Goal: Check status: Check status

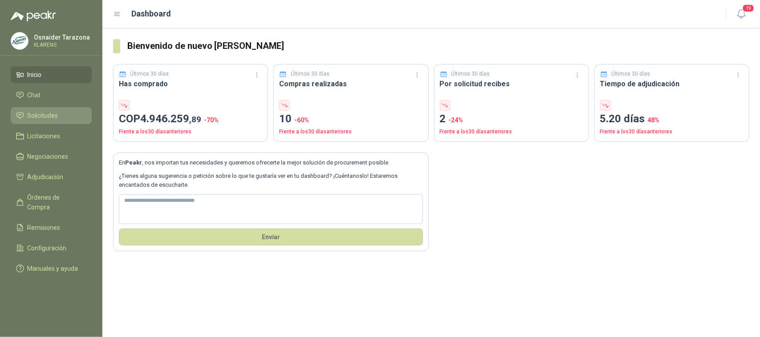
click at [59, 114] on li "Solicitudes" at bounding box center [51, 116] width 70 height 10
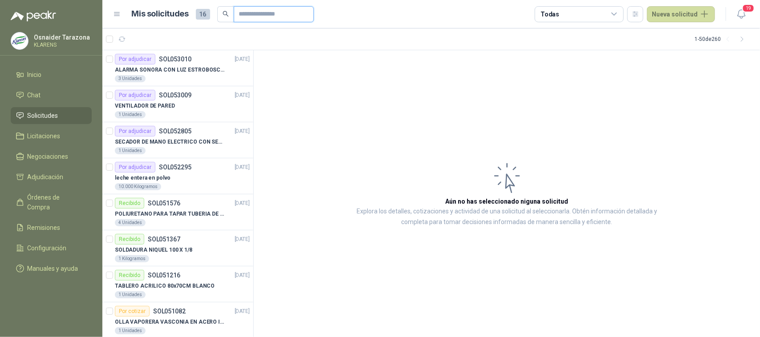
click at [242, 16] on input "text" at bounding box center [270, 14] width 62 height 15
type input "******"
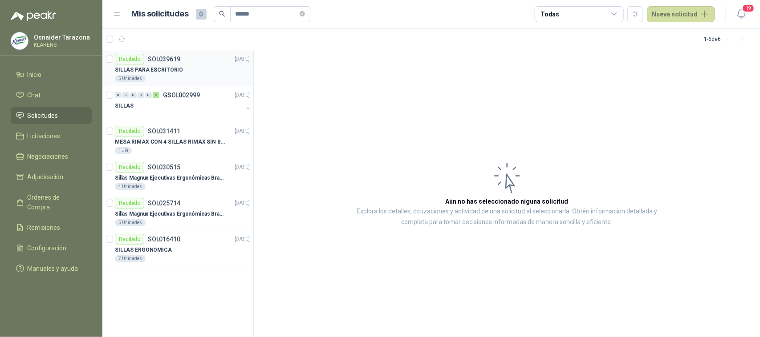
click at [212, 64] on div "Recibido SOL039619 [DATE] SILLAS PARA ESCRITORIO 5 Unidades" at bounding box center [182, 68] width 135 height 28
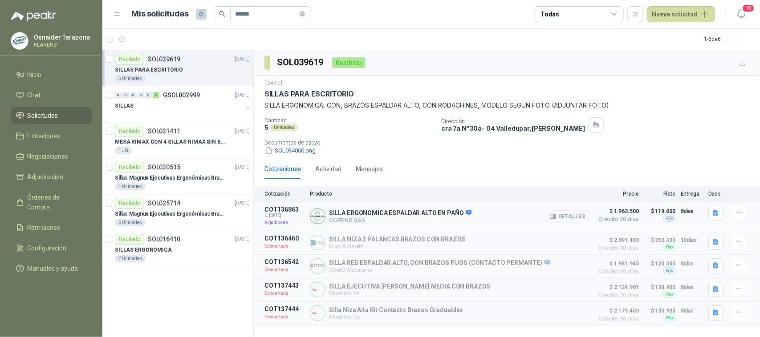
click at [575, 219] on button "Detalles" at bounding box center [568, 217] width 42 height 12
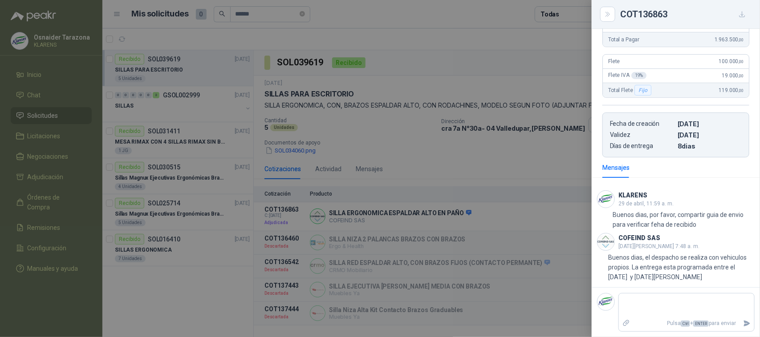
scroll to position [189, 0]
click at [499, 159] on div at bounding box center [380, 168] width 760 height 337
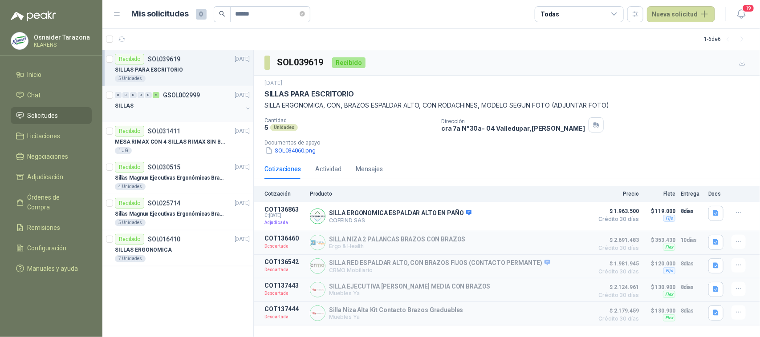
click at [188, 103] on div "SILLAS" at bounding box center [179, 106] width 128 height 11
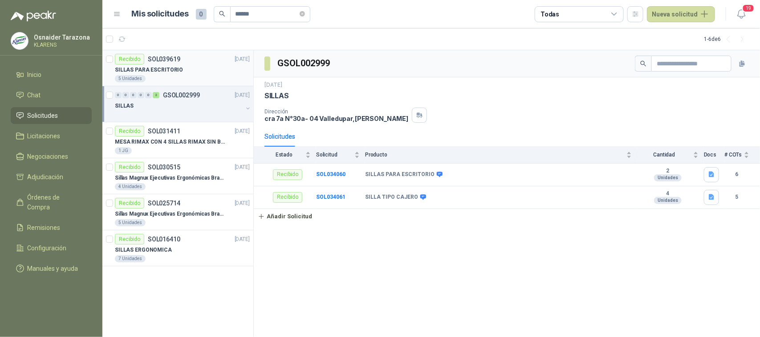
click at [158, 77] on div "5 Unidades" at bounding box center [182, 78] width 135 height 7
